Goal: Task Accomplishment & Management: Manage account settings

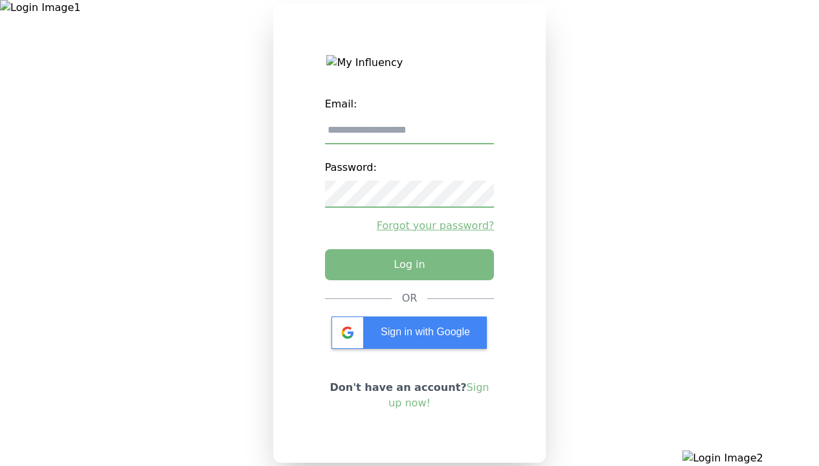
click at [409, 135] on input "email" at bounding box center [410, 130] width 170 height 27
type input "**********"
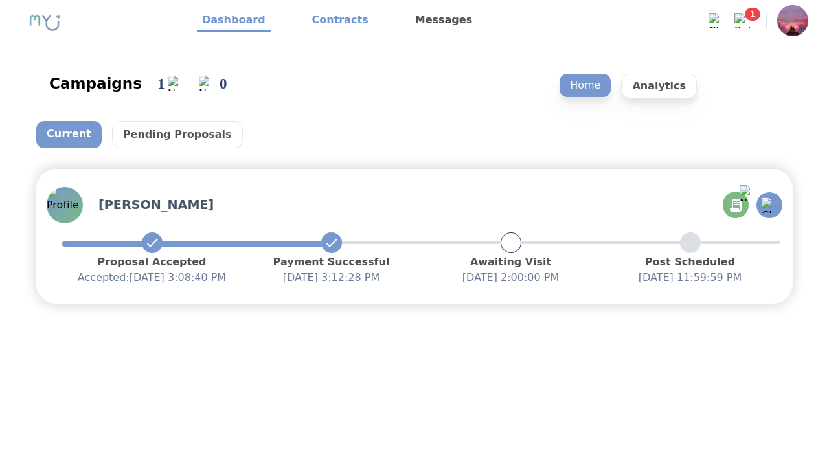
click at [332, 21] on link "Contracts" at bounding box center [340, 21] width 67 height 22
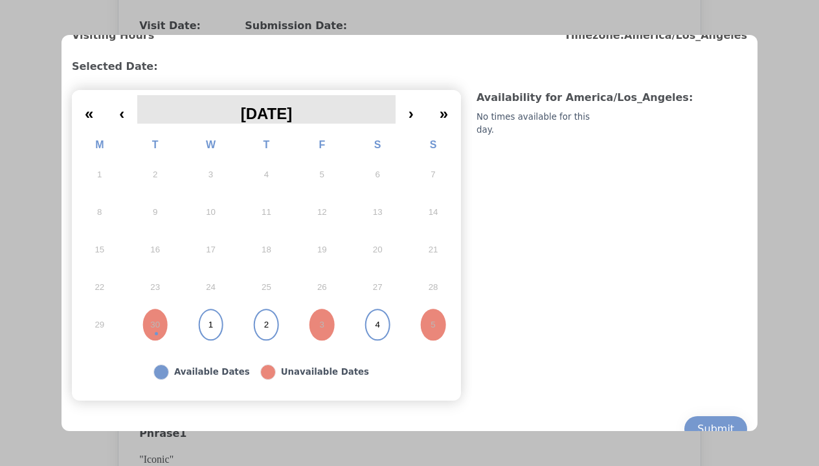
scroll to position [113, 0]
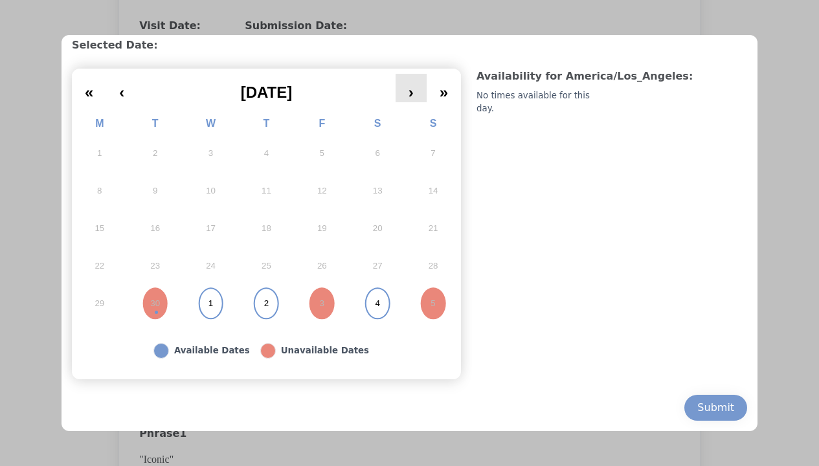
click at [415, 97] on button "›" at bounding box center [411, 88] width 31 height 28
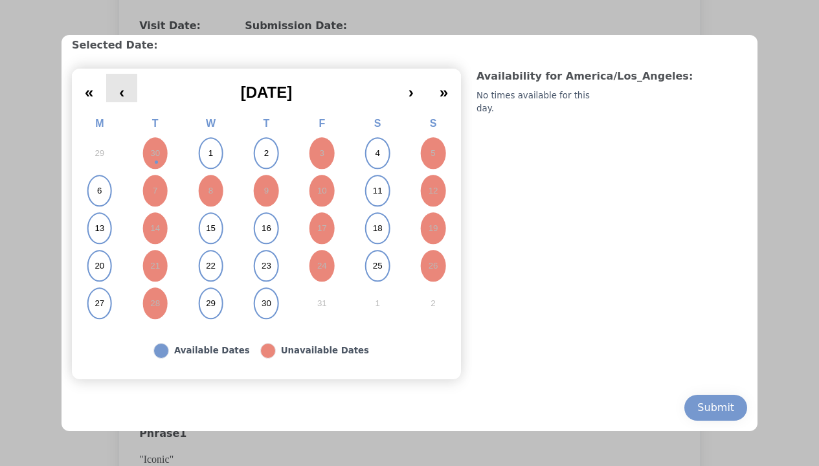
click at [126, 100] on button "‹" at bounding box center [121, 88] width 31 height 28
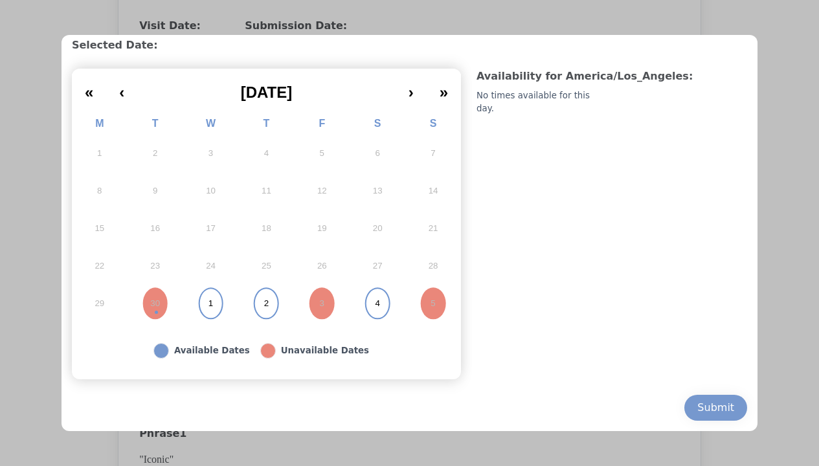
click at [269, 309] on button "2" at bounding box center [267, 304] width 56 height 38
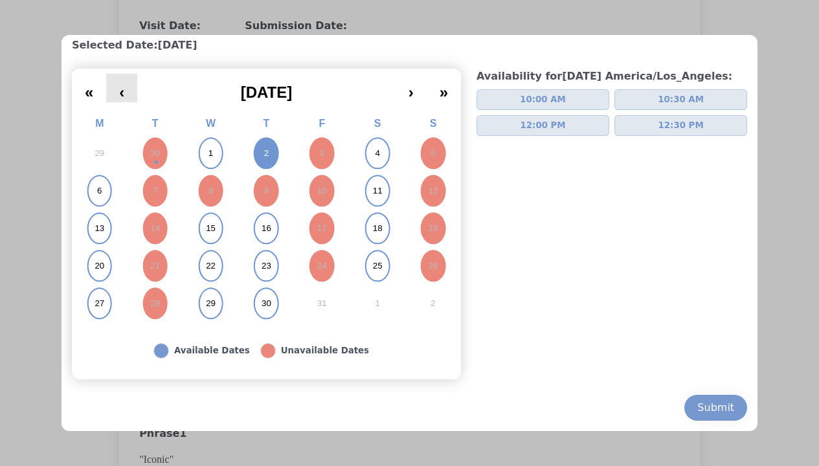
click at [131, 85] on button "‹" at bounding box center [121, 88] width 31 height 28
